Goal: Check status: Check status

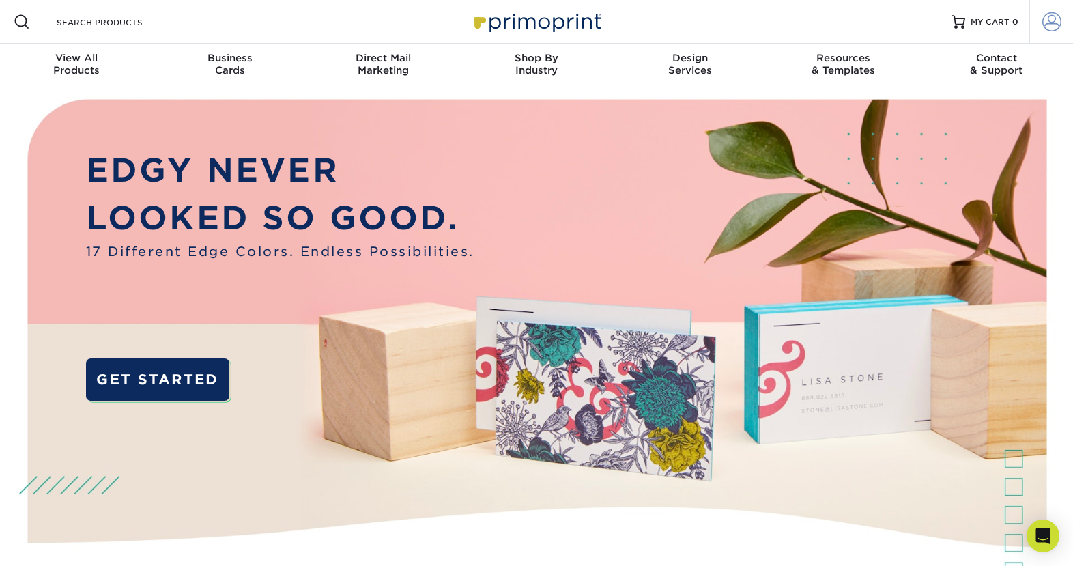
click at [1057, 25] on span at bounding box center [1052, 21] width 19 height 19
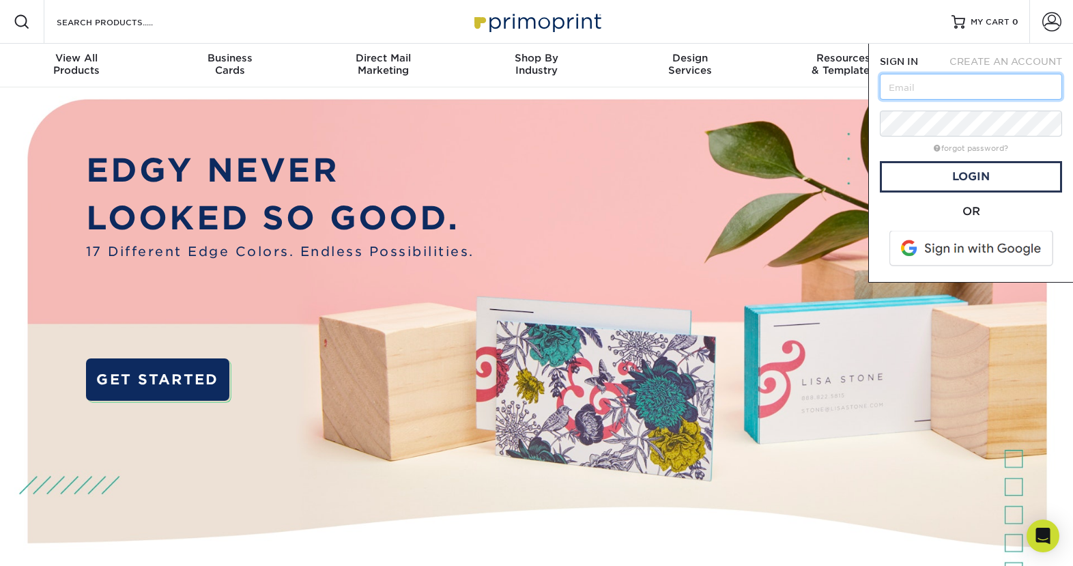
type input "[EMAIL_ADDRESS][DOMAIN_NAME]"
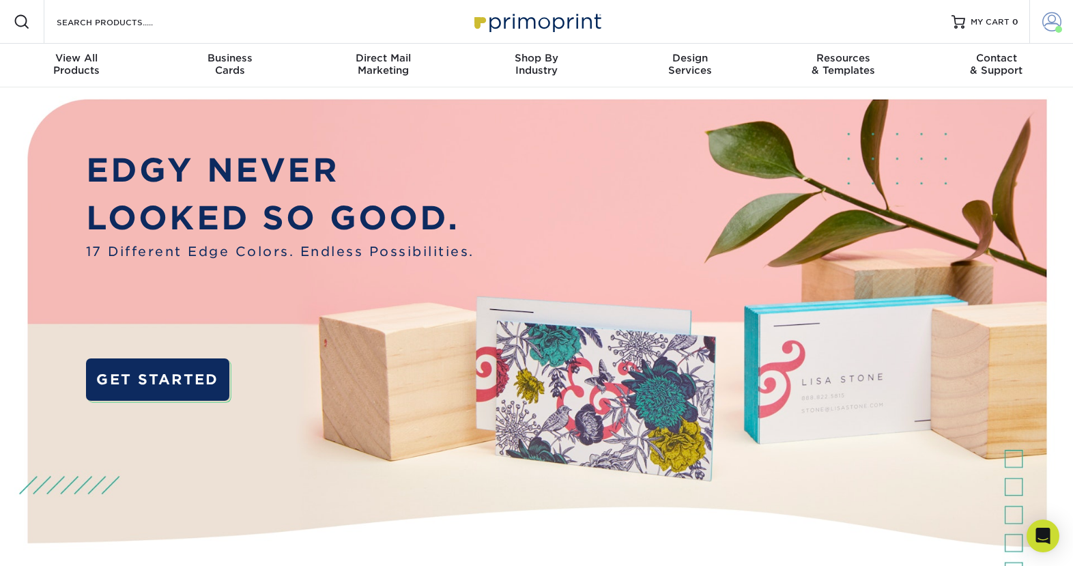
click at [1046, 21] on span at bounding box center [1052, 21] width 19 height 19
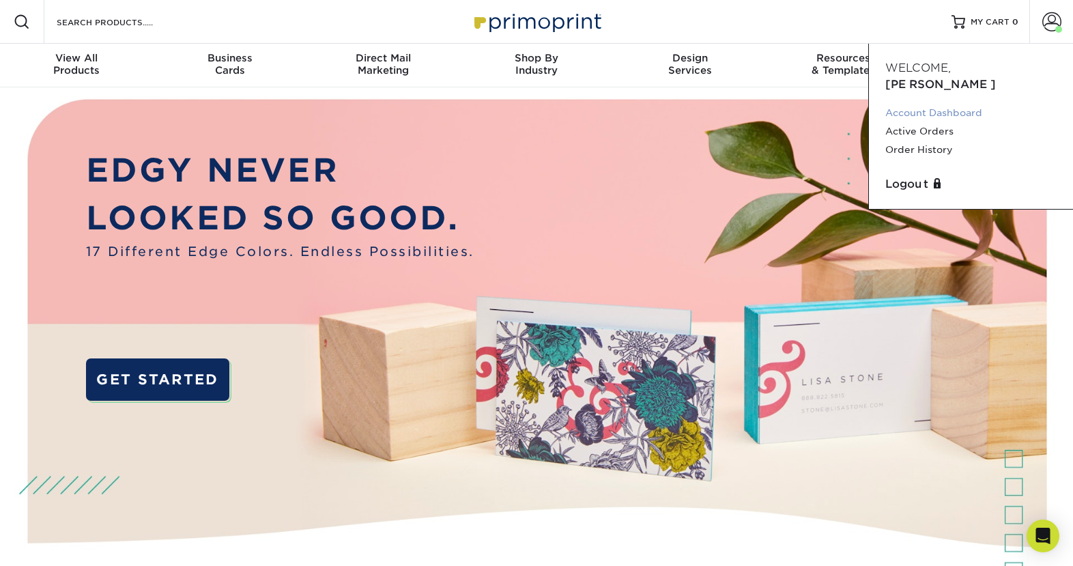
click at [927, 104] on link "Account Dashboard" at bounding box center [971, 113] width 171 height 18
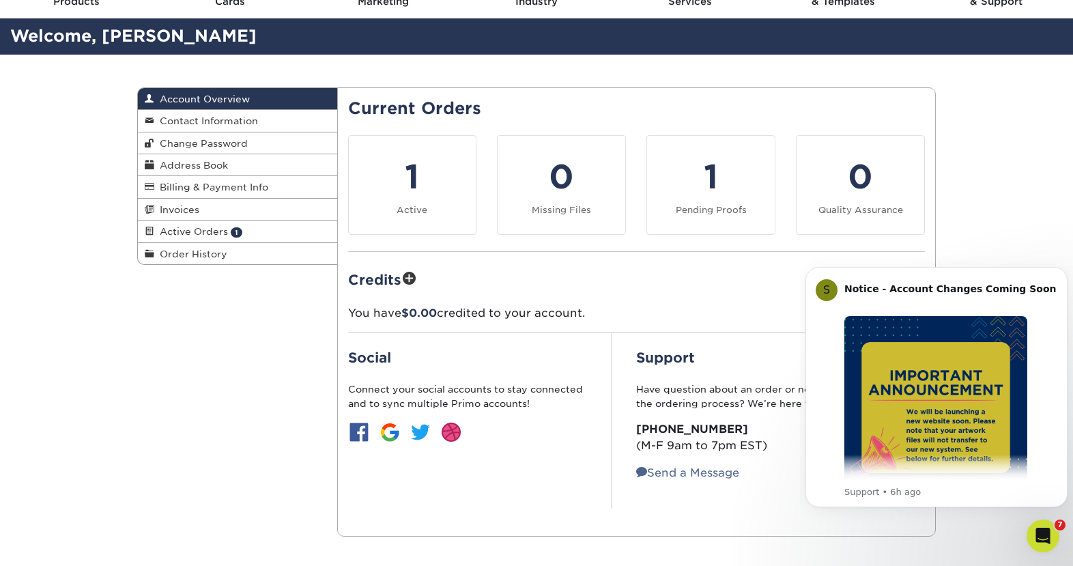
scroll to position [62, 0]
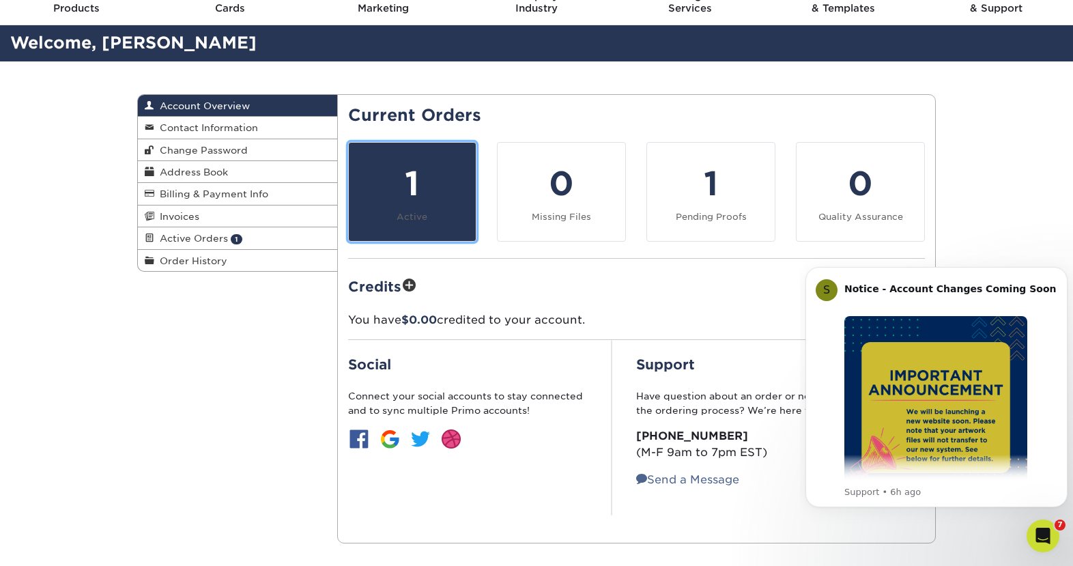
click at [436, 206] on div "1" at bounding box center [412, 183] width 111 height 49
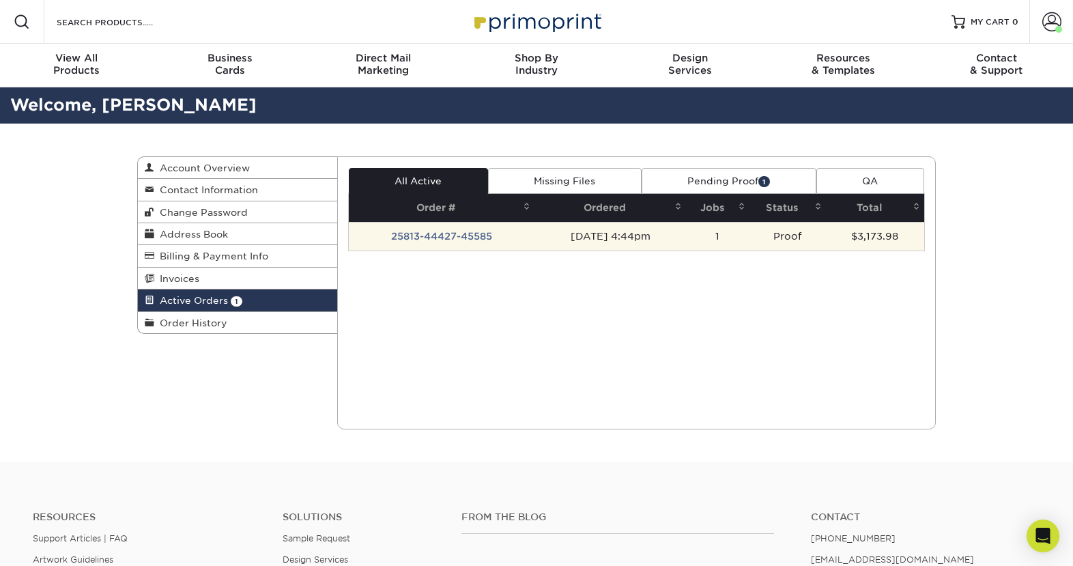
click at [796, 235] on td "Proof" at bounding box center [788, 236] width 76 height 29
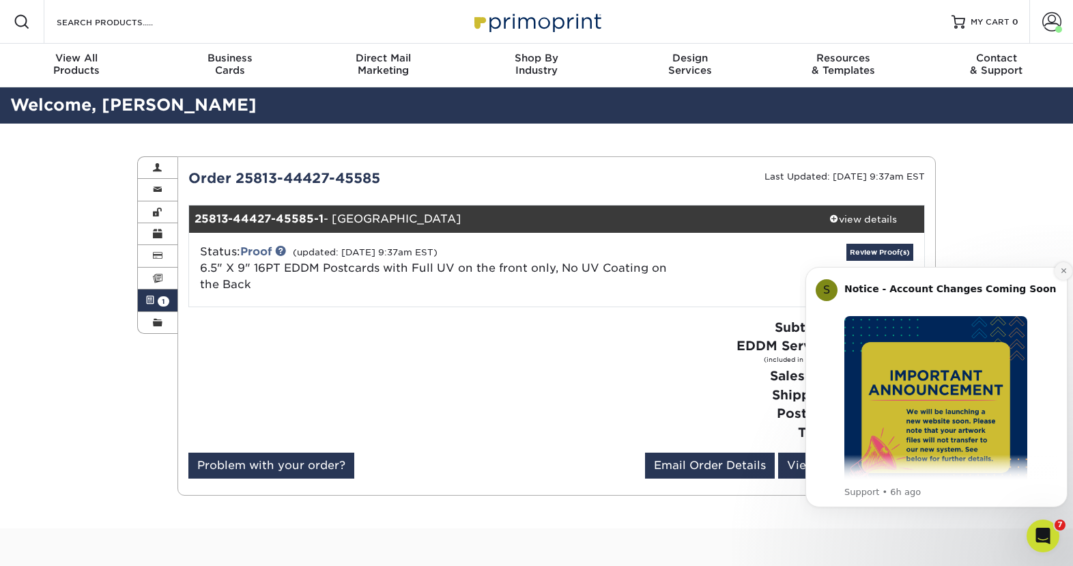
click at [1061, 269] on icon "Dismiss notification" at bounding box center [1064, 271] width 8 height 8
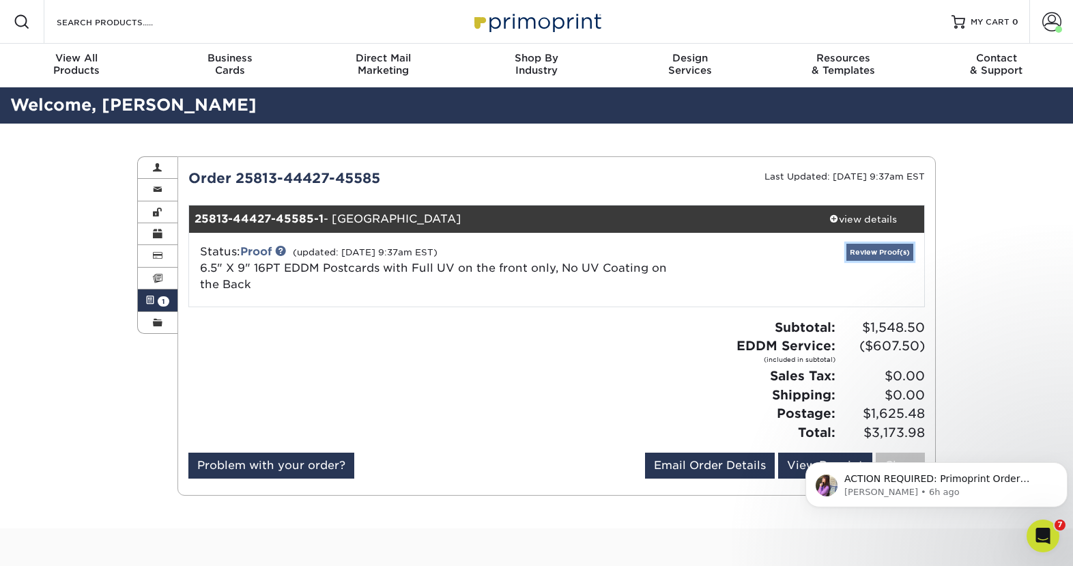
click at [862, 253] on link "Review Proof(s)" at bounding box center [880, 252] width 67 height 17
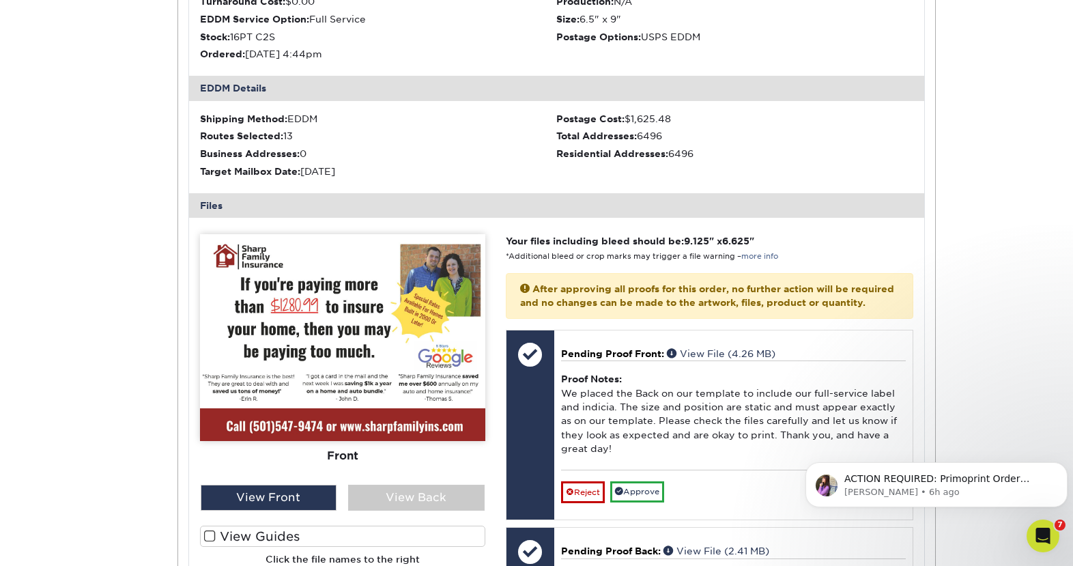
scroll to position [410, 0]
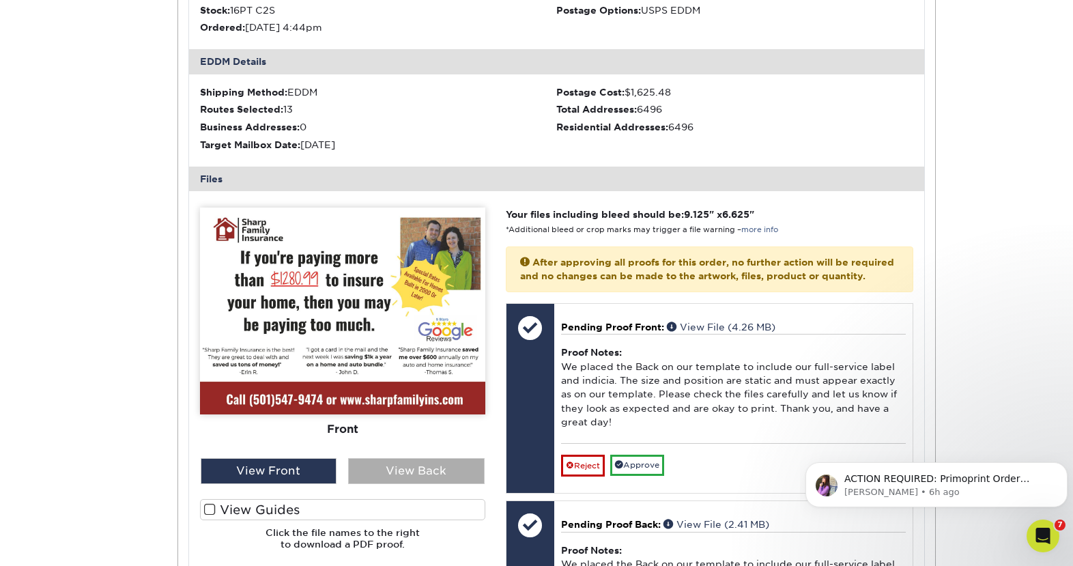
click at [378, 470] on div "View Back" at bounding box center [416, 471] width 137 height 26
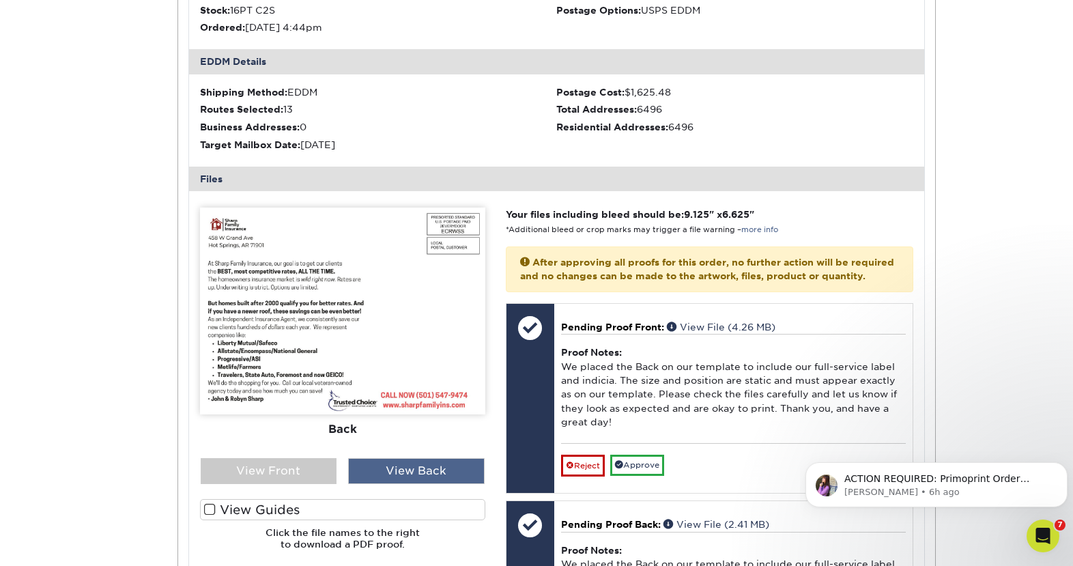
click at [378, 470] on div "View Back" at bounding box center [416, 471] width 137 height 26
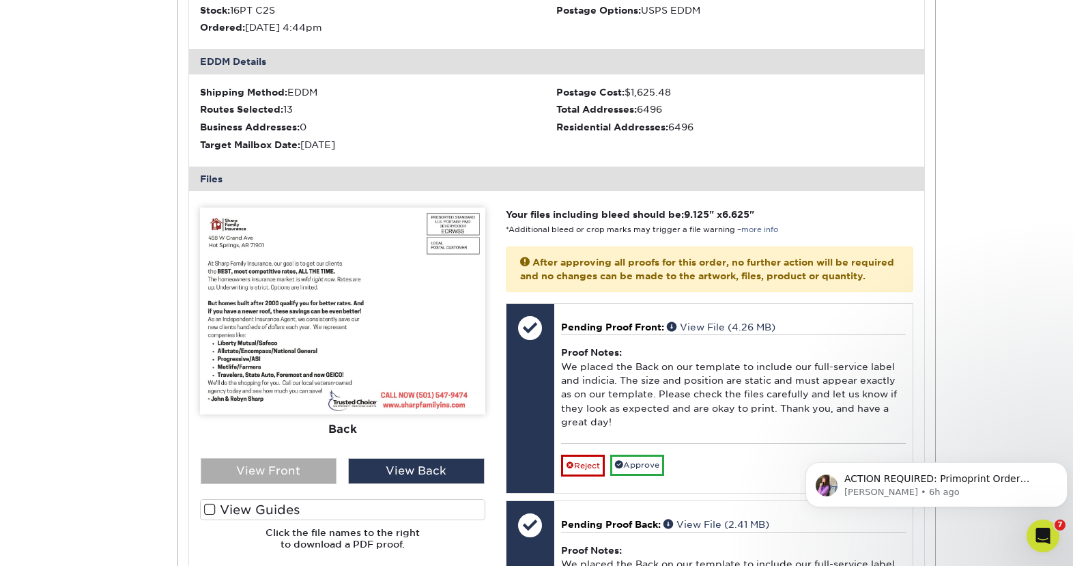
click at [289, 475] on div "View Front" at bounding box center [269, 471] width 137 height 26
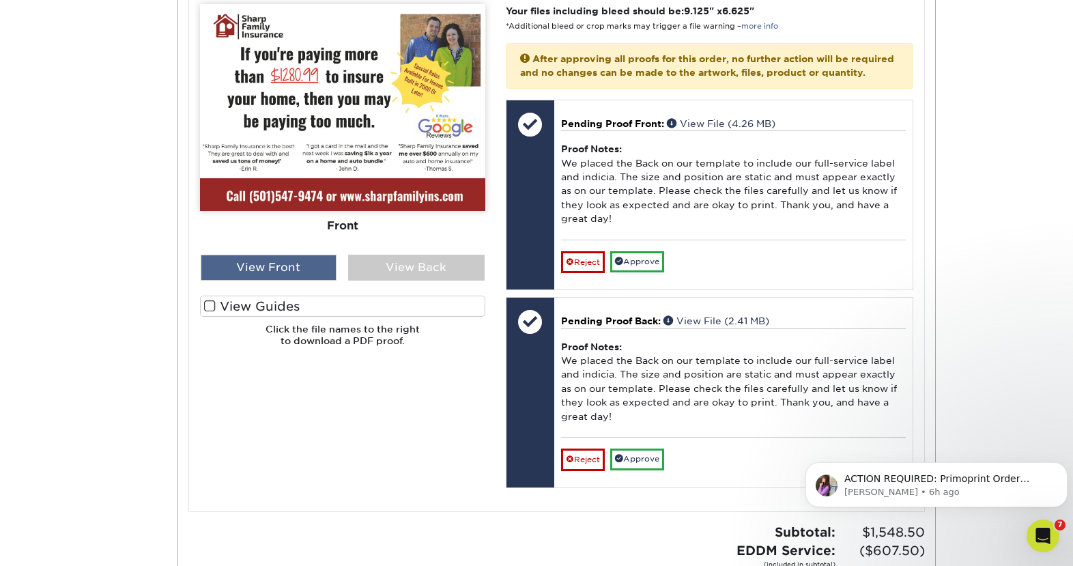
scroll to position [615, 0]
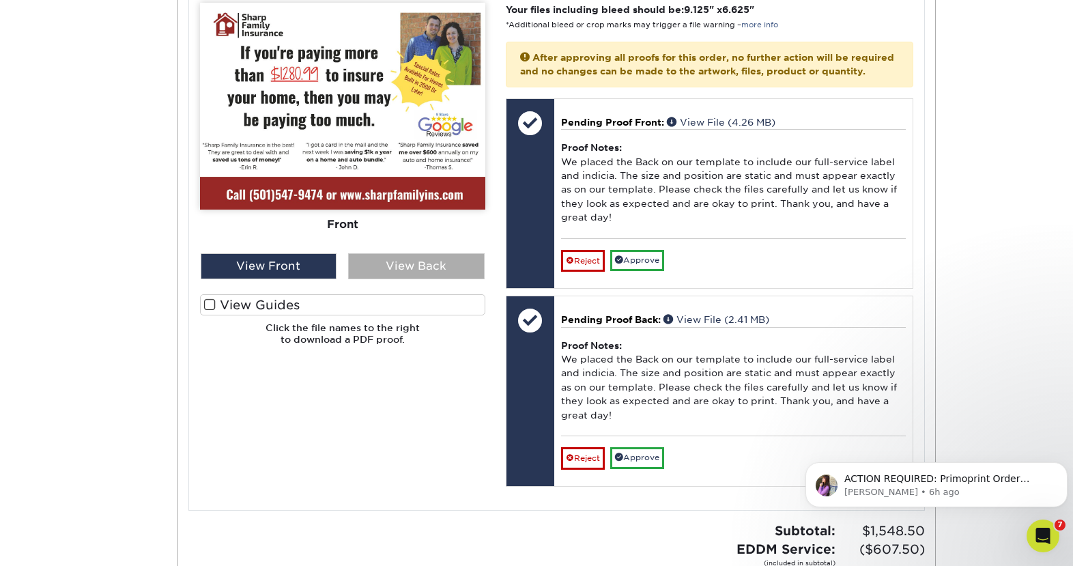
click at [415, 267] on div "View Back" at bounding box center [416, 266] width 137 height 26
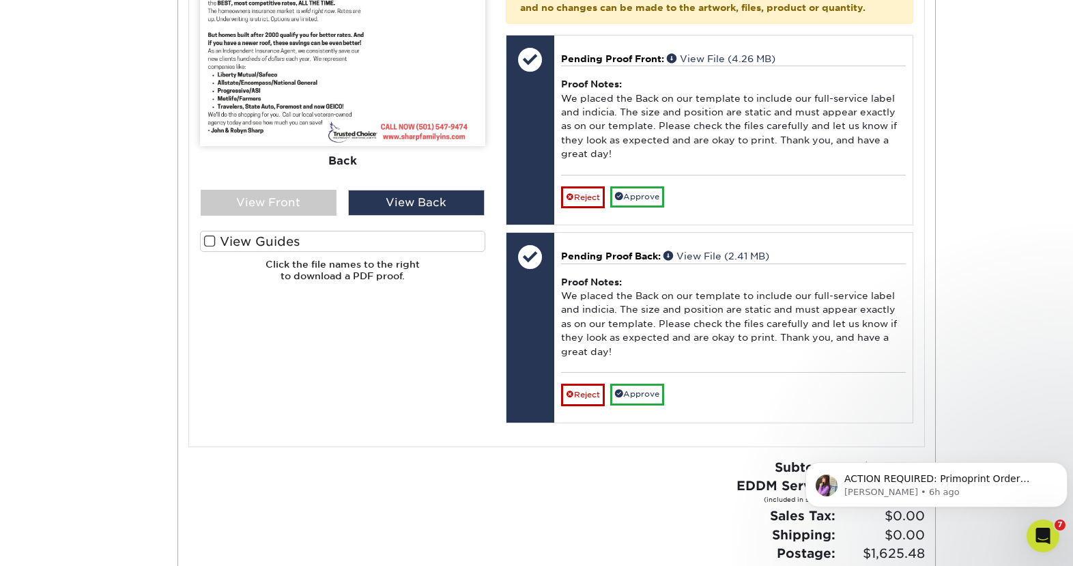
scroll to position [751, 0]
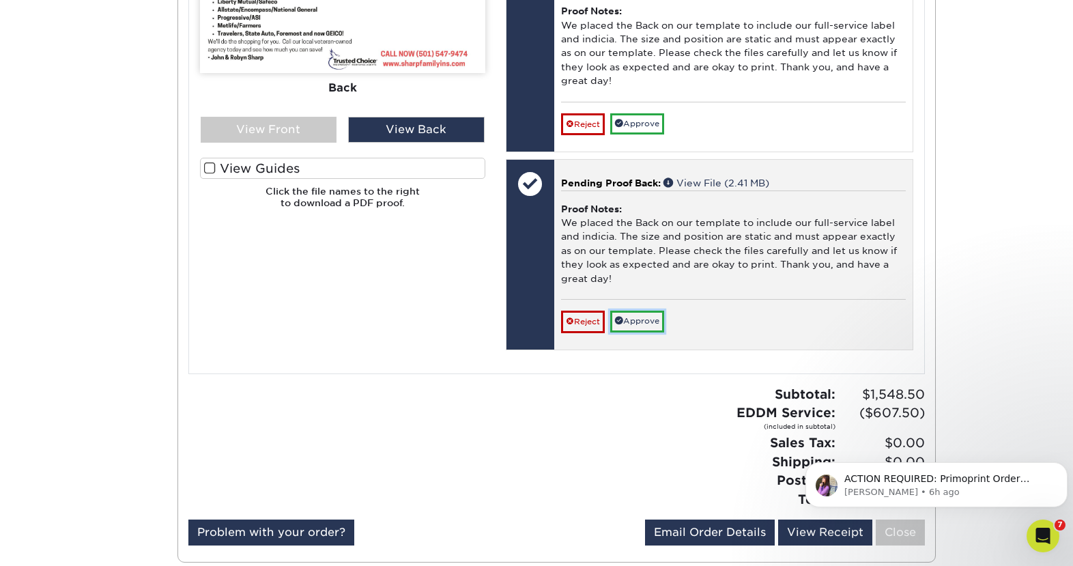
click at [655, 332] on link "Approve" at bounding box center [637, 321] width 54 height 21
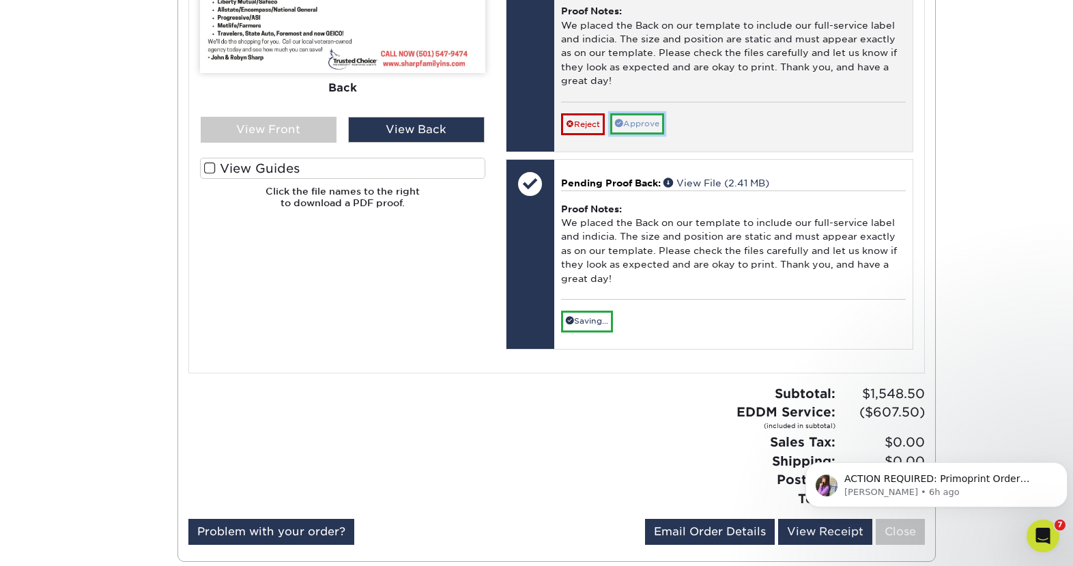
click at [635, 132] on link "Approve" at bounding box center [637, 123] width 54 height 21
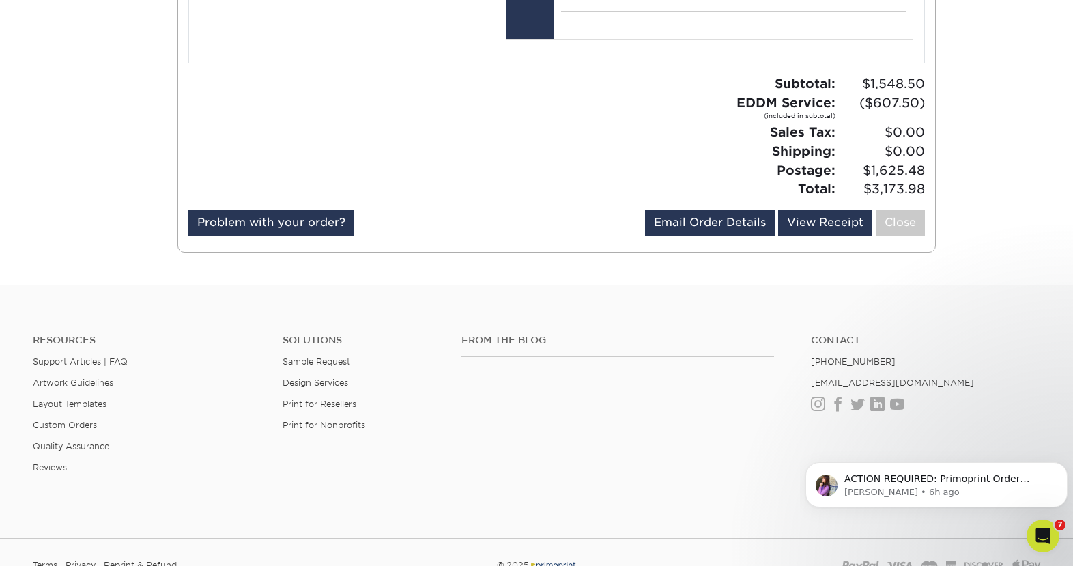
scroll to position [1024, 0]
